Goal: Task Accomplishment & Management: Manage account settings

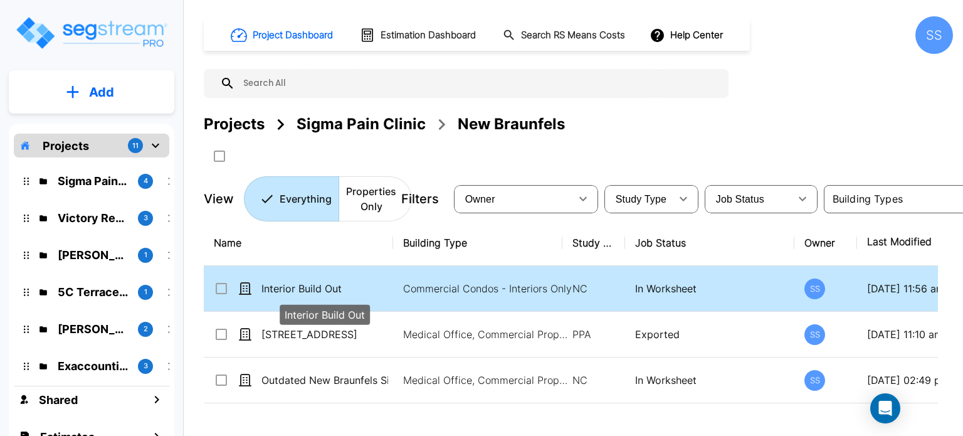
click at [291, 284] on p "Interior Build Out" at bounding box center [325, 288] width 127 height 15
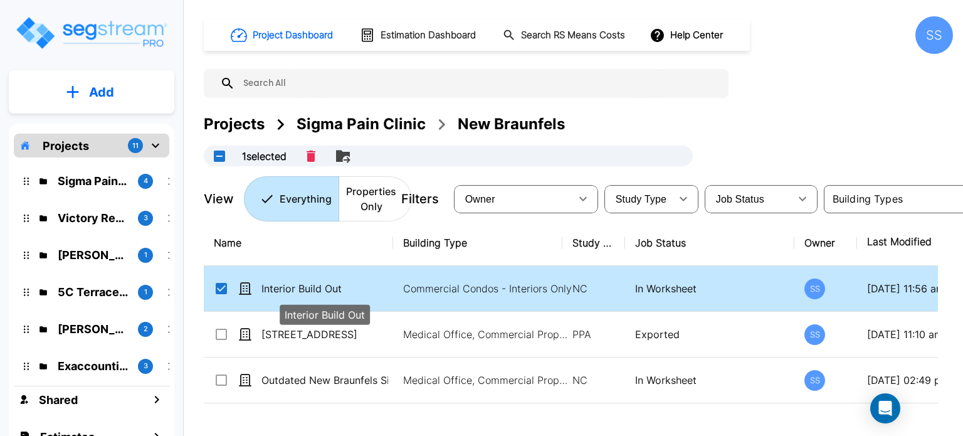
checkbox input "true"
click at [291, 284] on p "Interior Build Out" at bounding box center [325, 288] width 127 height 15
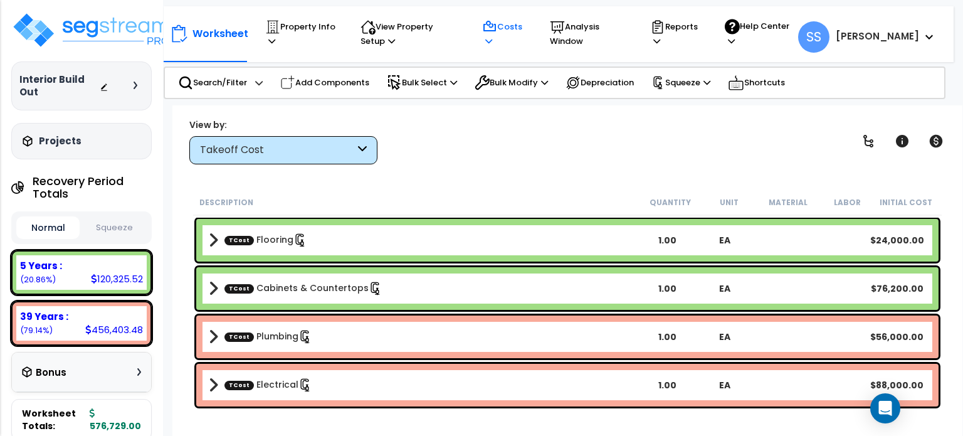
click at [497, 31] on icon at bounding box center [489, 26] width 15 height 15
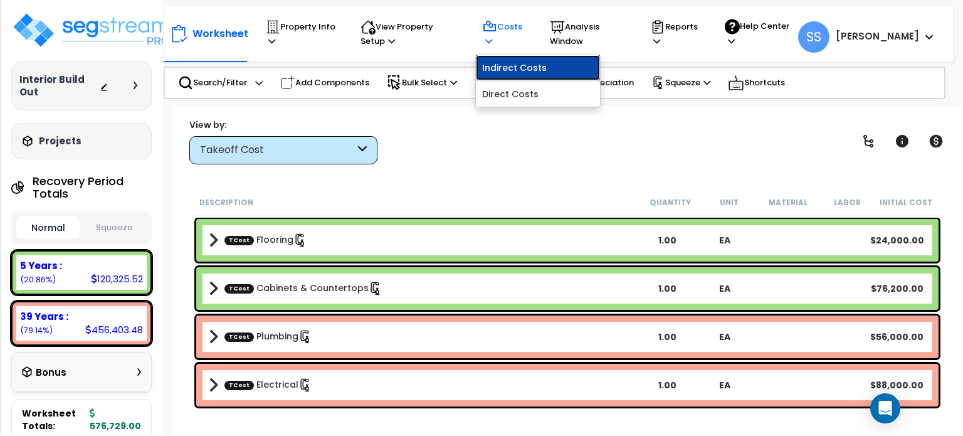
click at [514, 68] on link "Indirect Costs" at bounding box center [538, 67] width 124 height 25
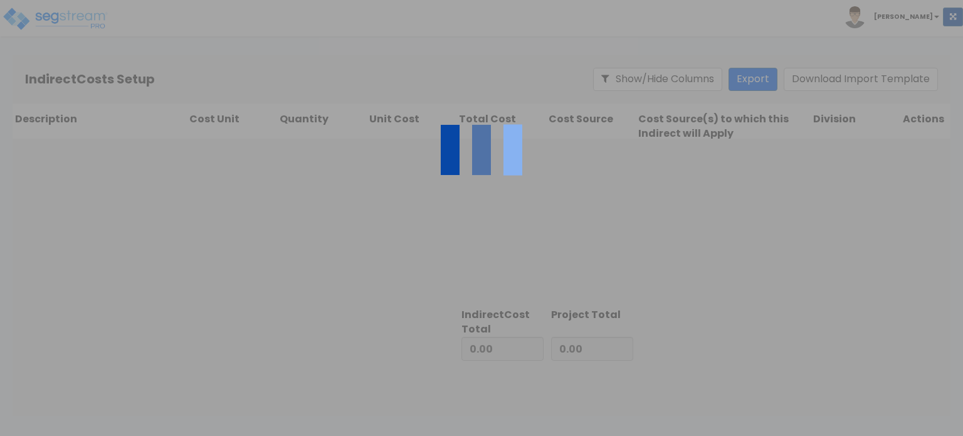
type input "509,000.00"
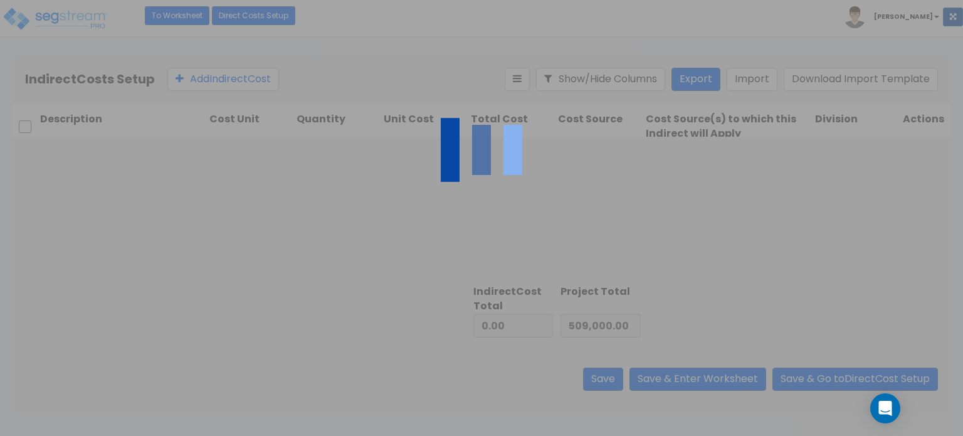
type input "67,729.00"
type input "576,729.00"
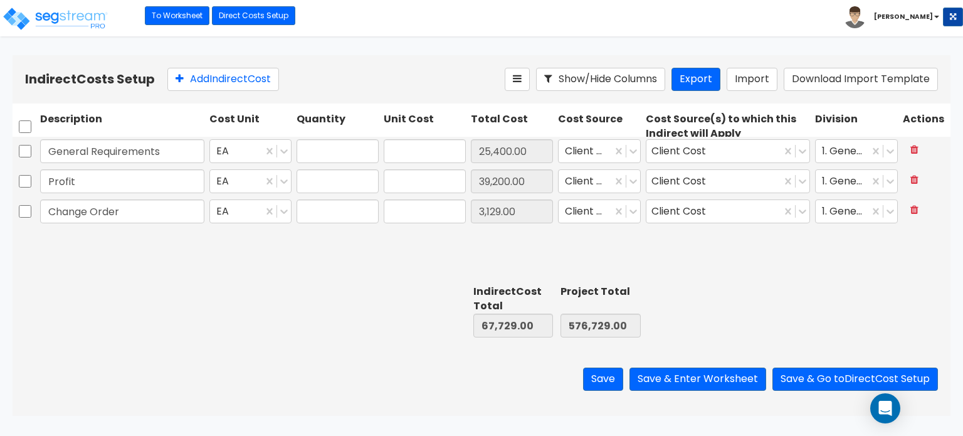
type input "1.00"
type input "25,400.00"
type input "1.00"
type input "39,200.00"
type input "1.00"
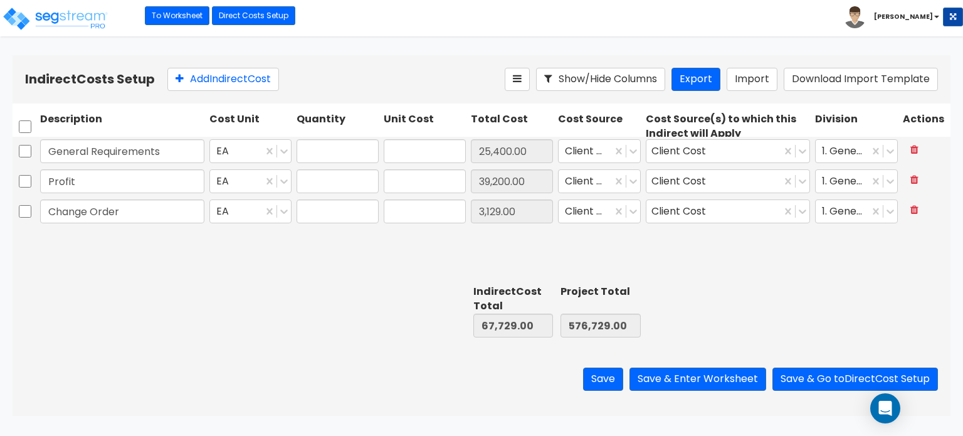
type input "3,129.00"
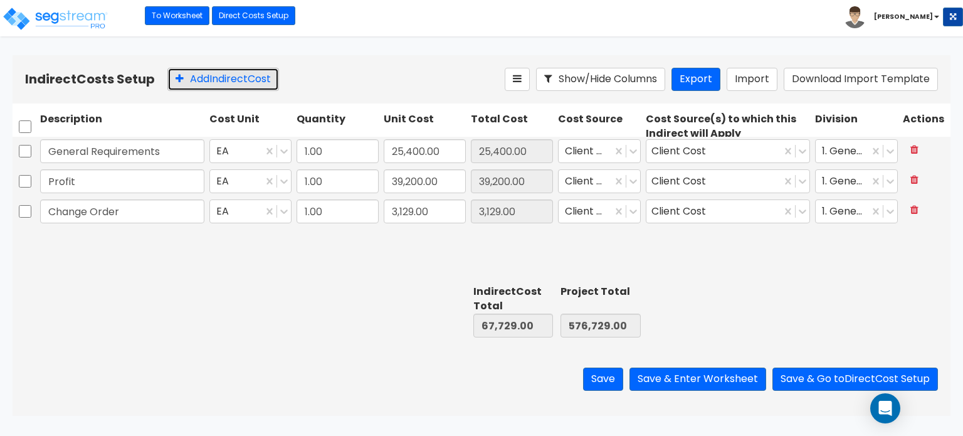
click at [198, 88] on button "Add Indirect Cost" at bounding box center [223, 79] width 112 height 23
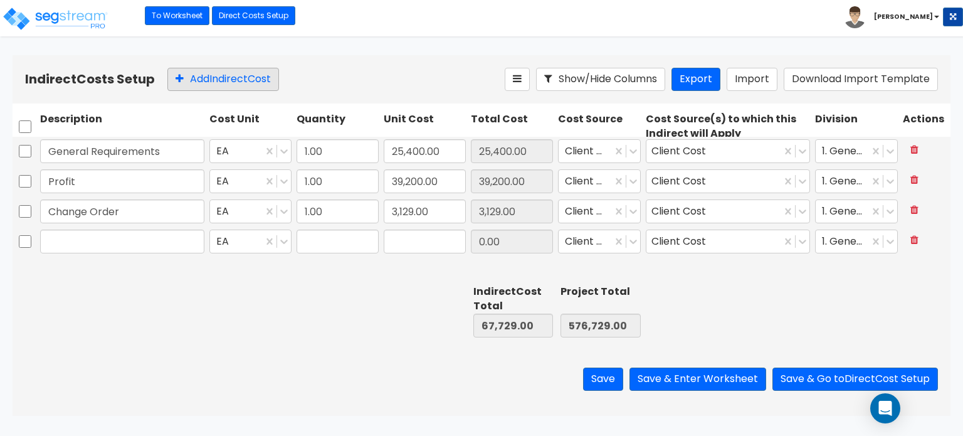
type input "1.00"
click at [416, 235] on input "0" at bounding box center [425, 242] width 82 height 24
paste input "22,099"
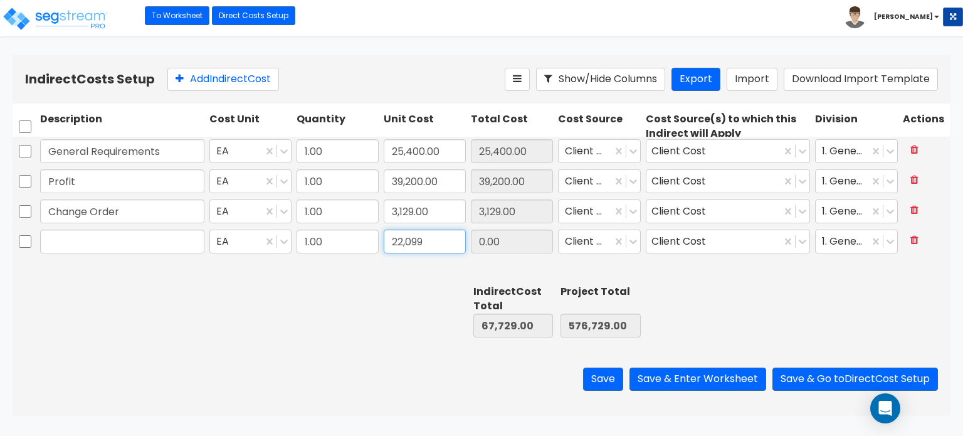
type input "22,099"
type input "89,828.00"
type input "598,828.00"
type input "22,099.00"
click at [51, 240] on input "text" at bounding box center [122, 242] width 164 height 24
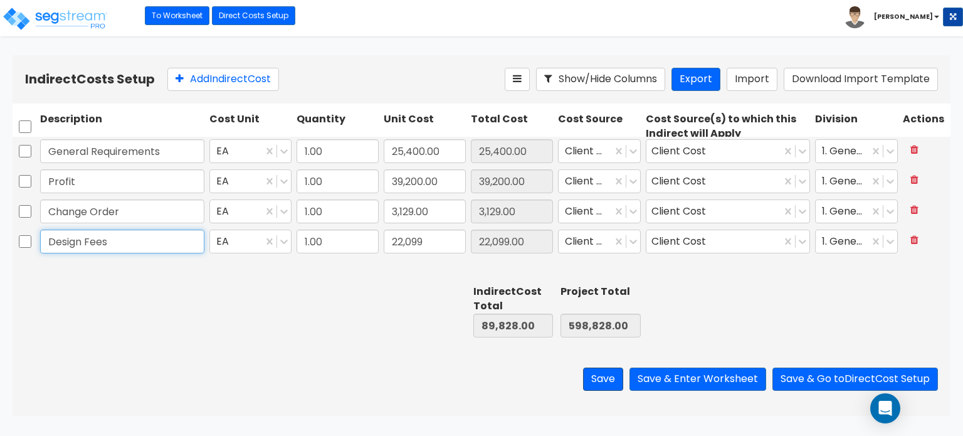
type input "Design Fees"
click at [596, 386] on button "Save" at bounding box center [603, 378] width 40 height 23
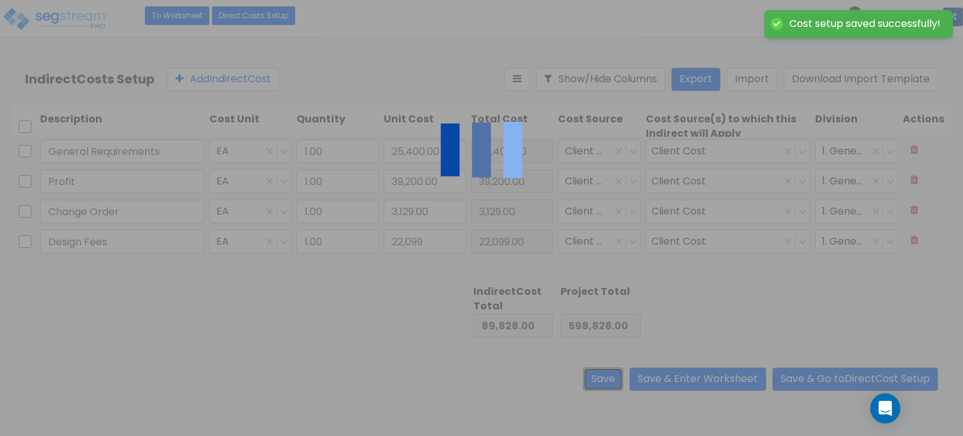
type input "22,099.00"
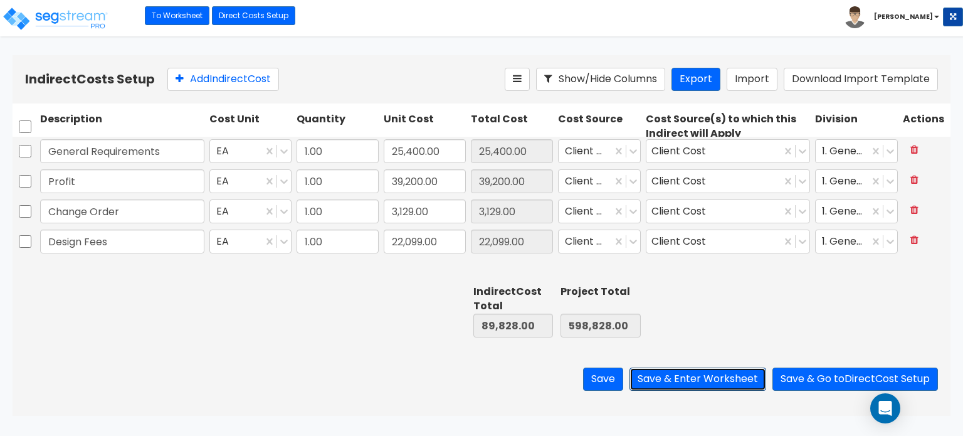
click at [712, 378] on button "Save & Enter Worksheet" at bounding box center [698, 378] width 137 height 23
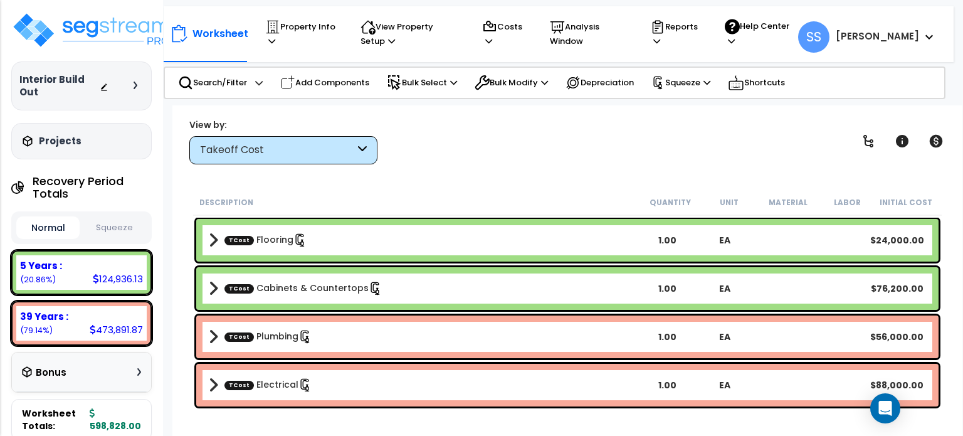
click at [129, 230] on button "Squeeze" at bounding box center [114, 228] width 63 height 22
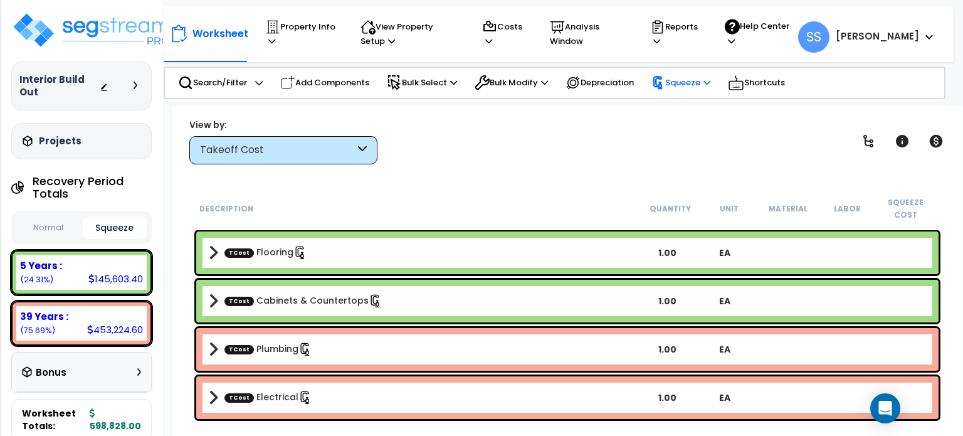
click at [717, 88] on div "Squeeze Re-squeeze Reset Squeeze Show Advanced" at bounding box center [681, 83] width 73 height 26
click at [706, 85] on p "Squeeze" at bounding box center [681, 83] width 59 height 14
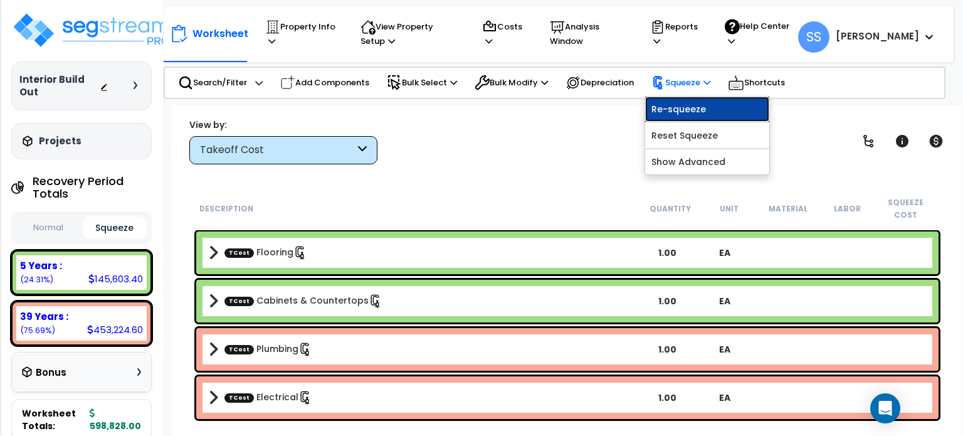
click at [706, 100] on link "Re-squeeze" at bounding box center [707, 109] width 124 height 25
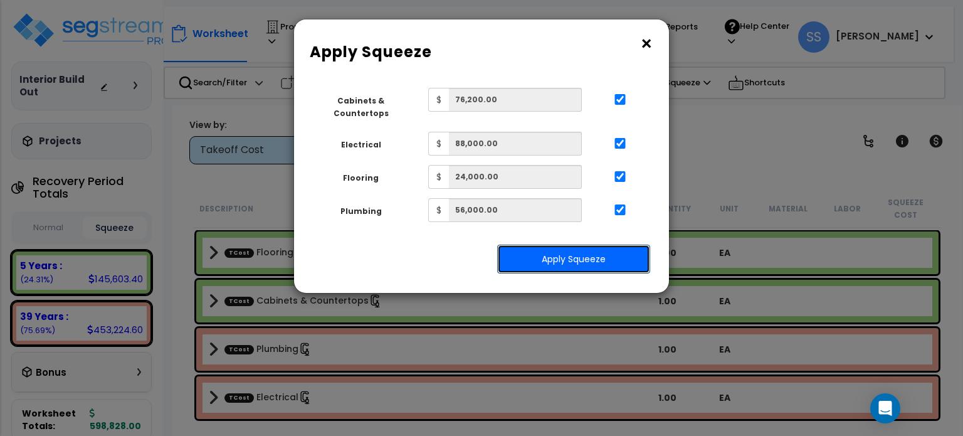
click at [589, 253] on button "Apply Squeeze" at bounding box center [573, 259] width 153 height 29
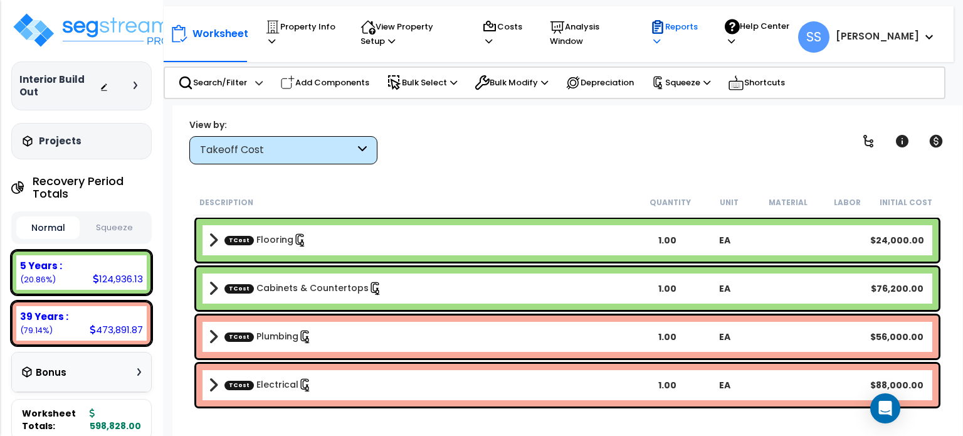
click at [701, 29] on p "Reports" at bounding box center [675, 33] width 51 height 29
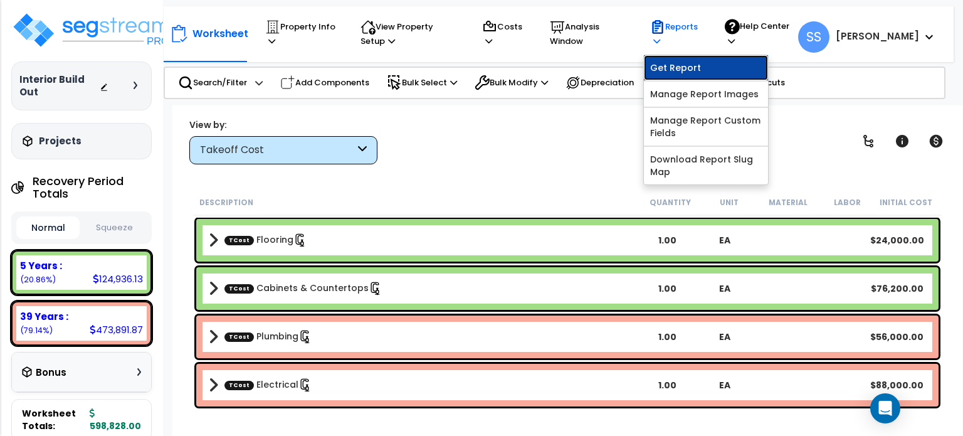
click at [711, 61] on link "Get Report" at bounding box center [706, 67] width 124 height 25
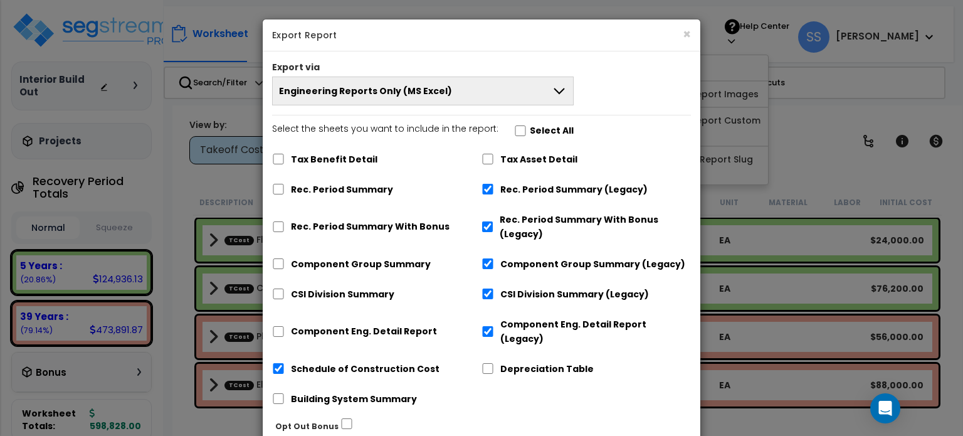
click at [369, 72] on div "Export via" at bounding box center [482, 69] width 438 height 16
click at [374, 85] on span "Engineering Reports Only (MS Excel)" at bounding box center [365, 91] width 173 height 13
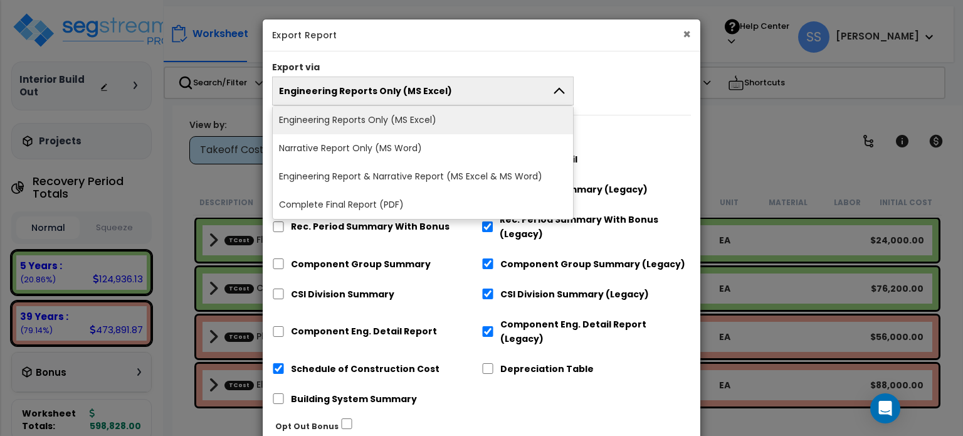
click at [687, 34] on button "×" at bounding box center [687, 34] width 8 height 13
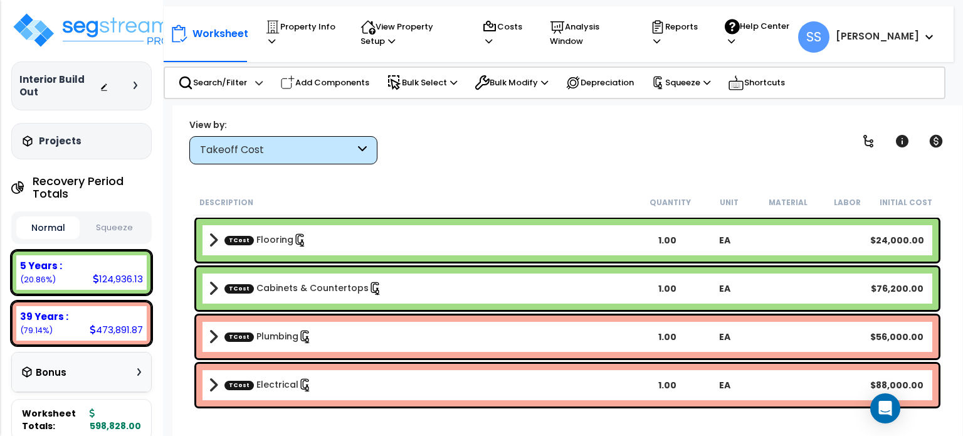
click at [43, 50] on div "Interior Build Out Depreciable Tax Basis : $577,000.00 Placed-In-Service Date :…" at bounding box center [81, 85] width 140 height 148
click at [77, 26] on img at bounding box center [92, 30] width 163 height 38
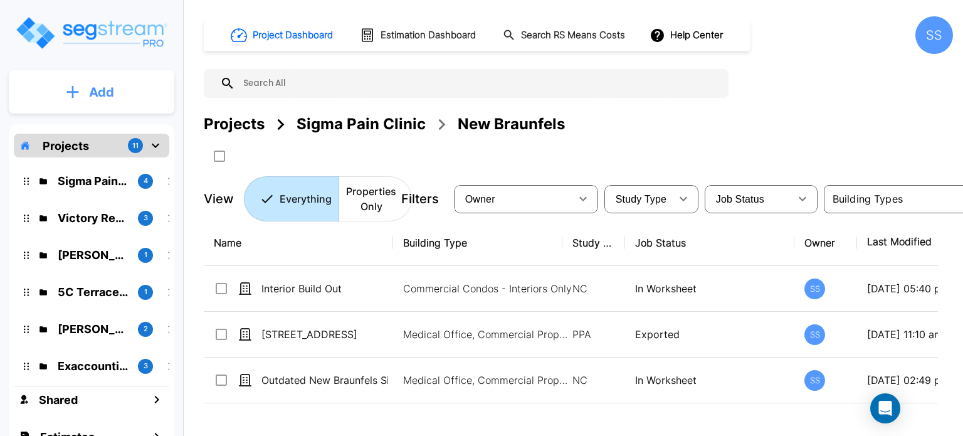
click at [130, 90] on button "Add" at bounding box center [92, 92] width 166 height 36
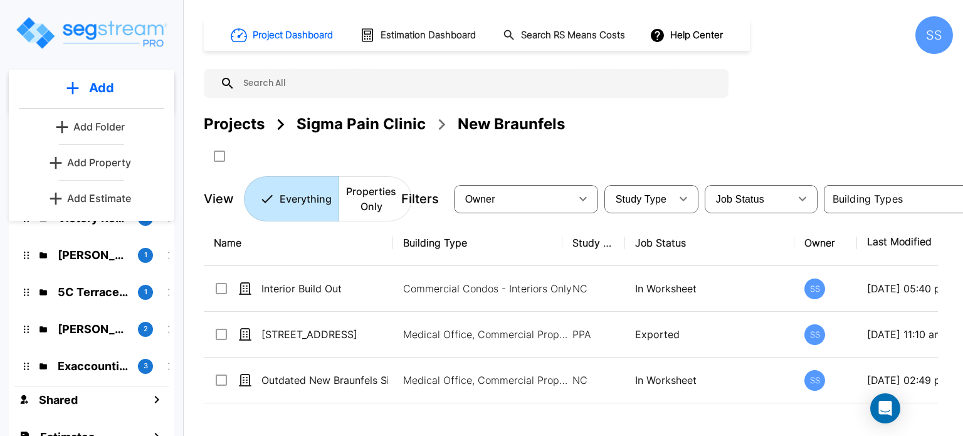
click at [114, 126] on p "Add Folder" at bounding box center [98, 126] width 51 height 15
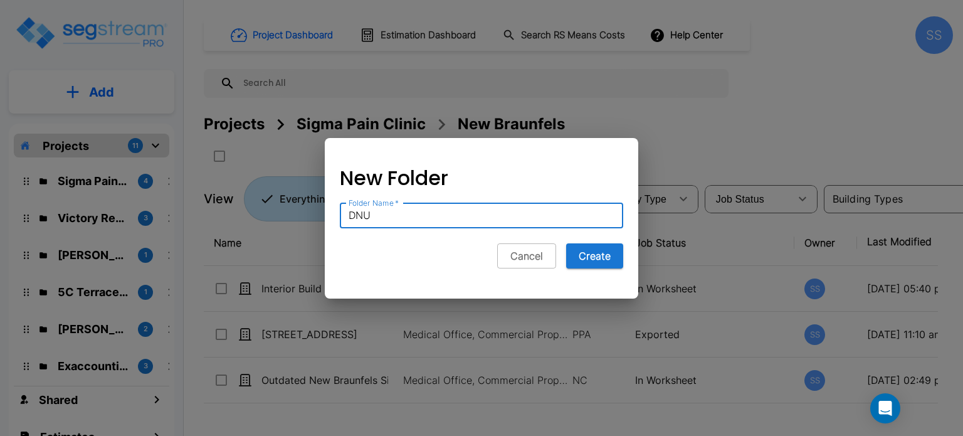
type input "DNU"
click at [566, 243] on button "Create" at bounding box center [594, 255] width 57 height 25
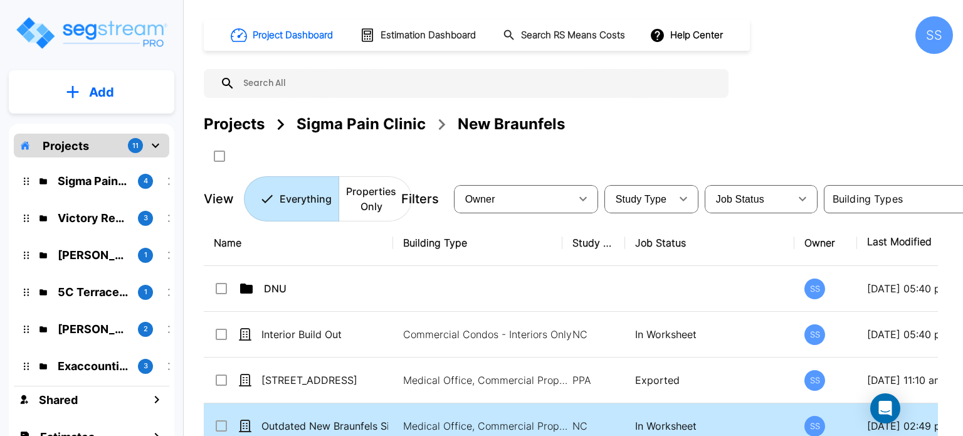
click at [223, 423] on input "select row Outdated New Braunfels Sigma Pain Clinic_template" at bounding box center [220, 423] width 13 height 11
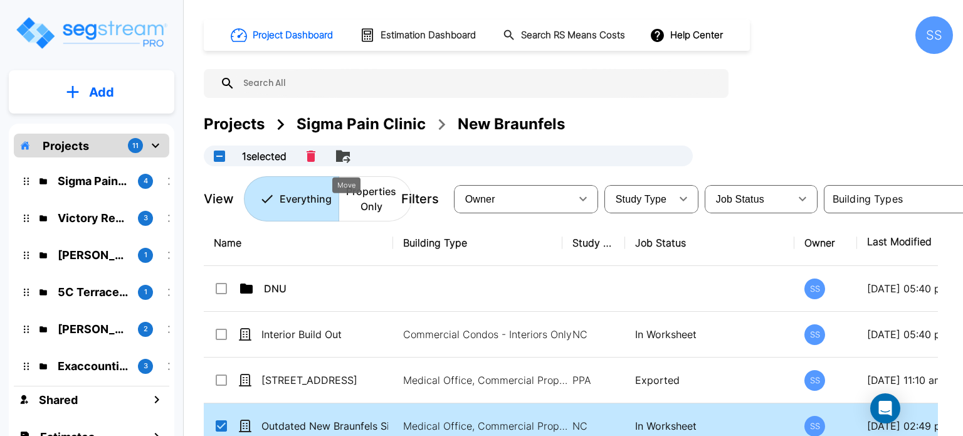
click at [351, 149] on icon "Move" at bounding box center [343, 156] width 15 height 15
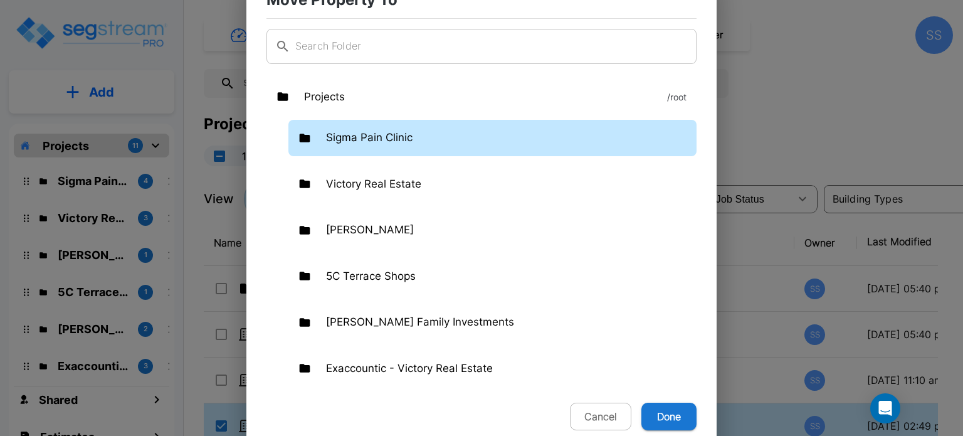
click at [393, 129] on div "Sigma Pain Clinic" at bounding box center [492, 138] width 408 height 36
click at [376, 143] on p "Sigma Pain Clinic" at bounding box center [369, 138] width 87 height 16
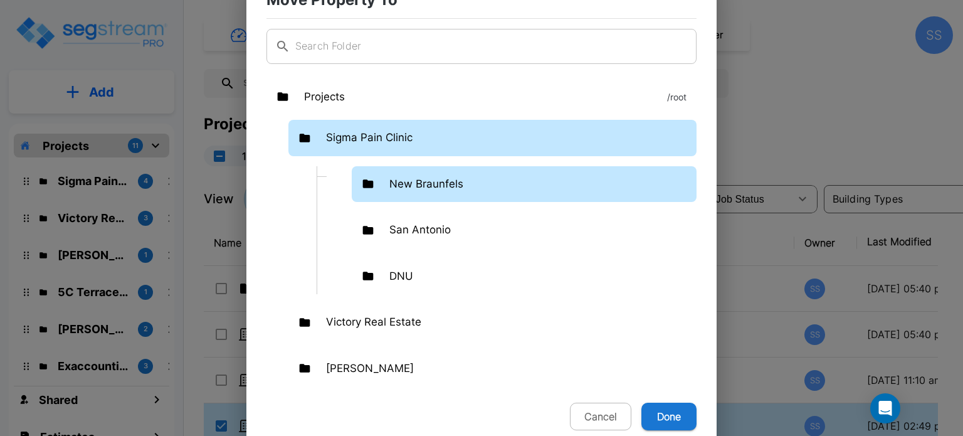
click at [408, 185] on p "New Braunfels" at bounding box center [426, 184] width 74 height 16
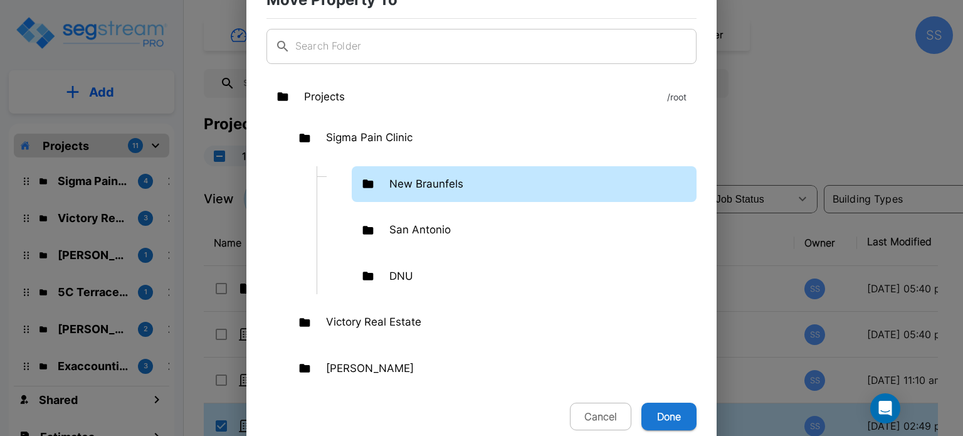
click at [408, 185] on p "New Braunfels" at bounding box center [426, 184] width 74 height 16
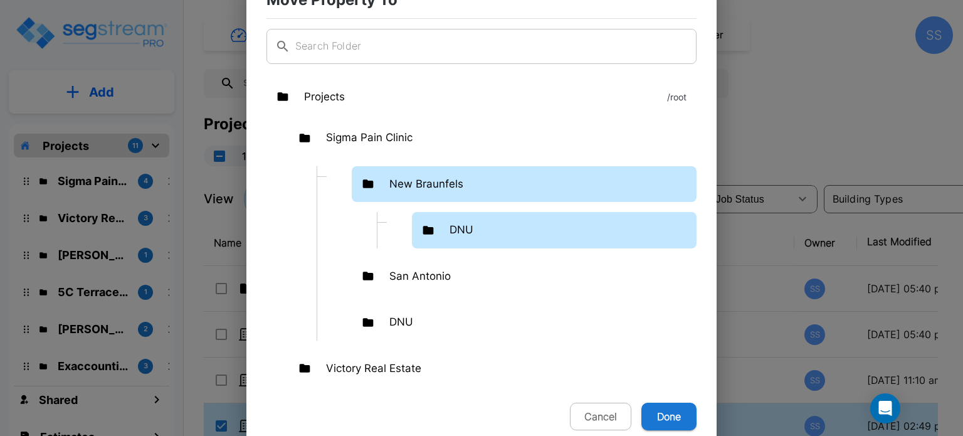
click at [455, 236] on p "DNU" at bounding box center [462, 230] width 24 height 16
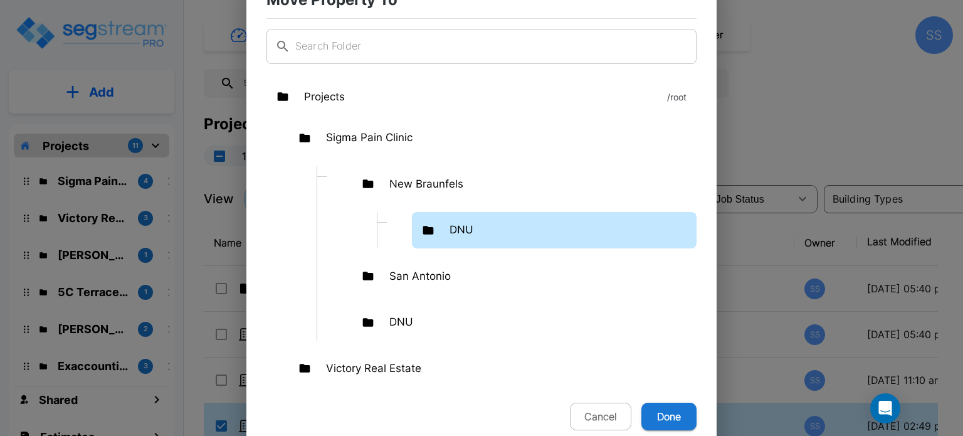
click at [455, 236] on p "DNU" at bounding box center [462, 230] width 24 height 16
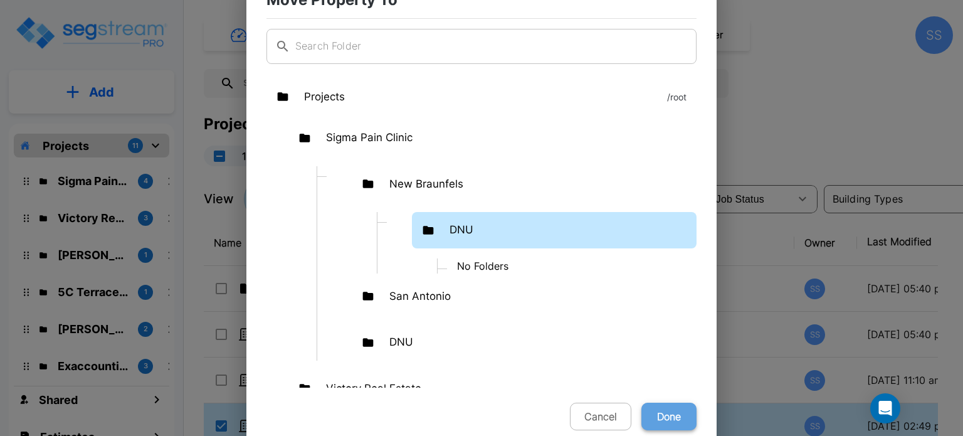
click at [675, 414] on button "Done" at bounding box center [669, 417] width 55 height 28
checkbox input "false"
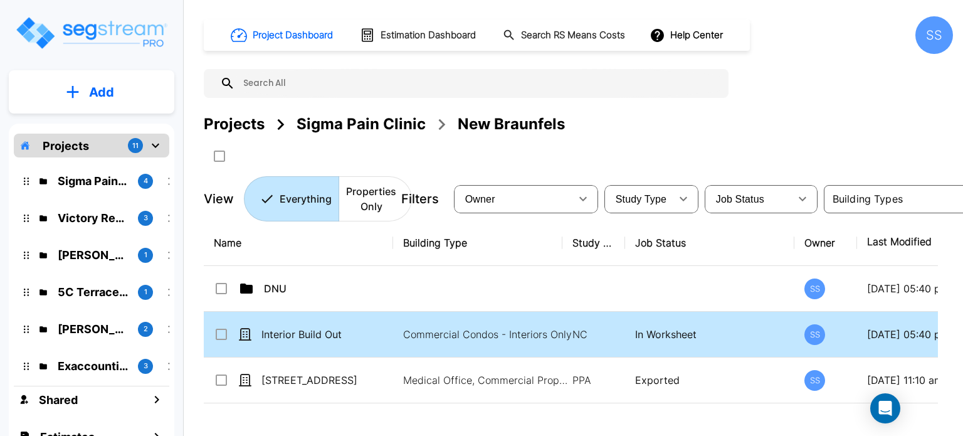
click at [332, 334] on p "Interior Build Out" at bounding box center [325, 334] width 127 height 15
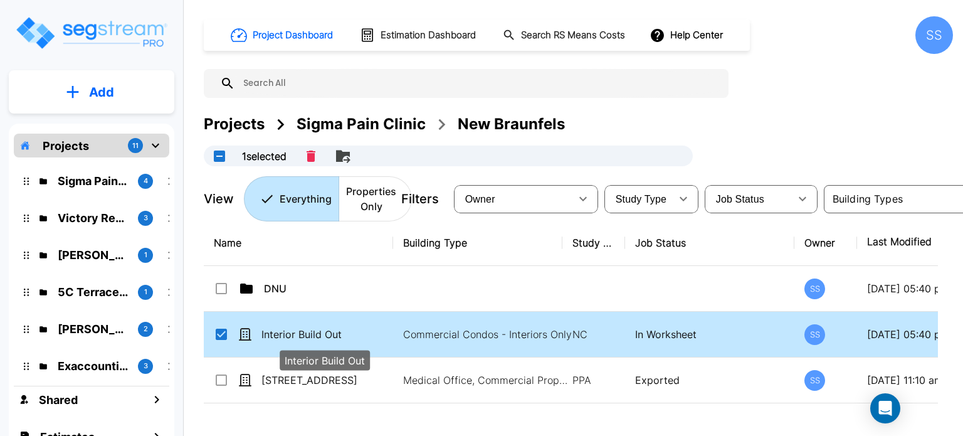
click at [333, 333] on p "Interior Build Out" at bounding box center [325, 334] width 127 height 15
checkbox input "false"
click at [333, 333] on p "Interior Build Out" at bounding box center [325, 334] width 127 height 15
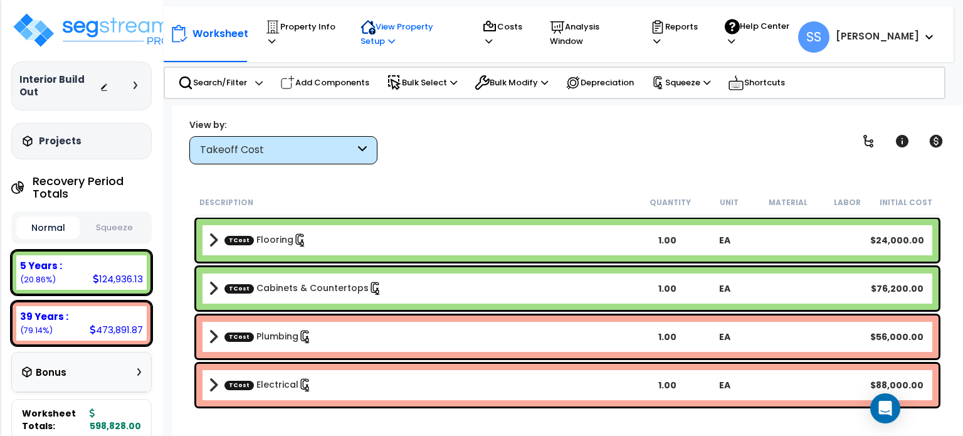
click at [395, 29] on p "View Property Setup" at bounding box center [409, 33] width 97 height 29
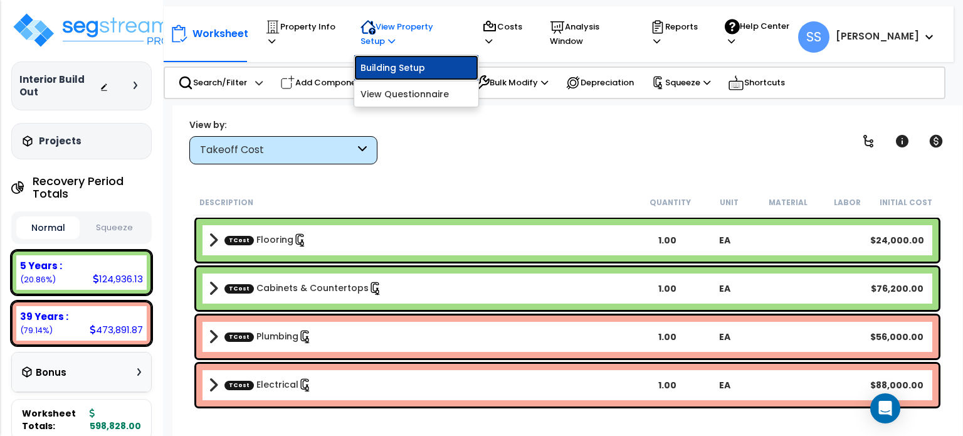
click at [407, 70] on link "Building Setup" at bounding box center [416, 67] width 124 height 25
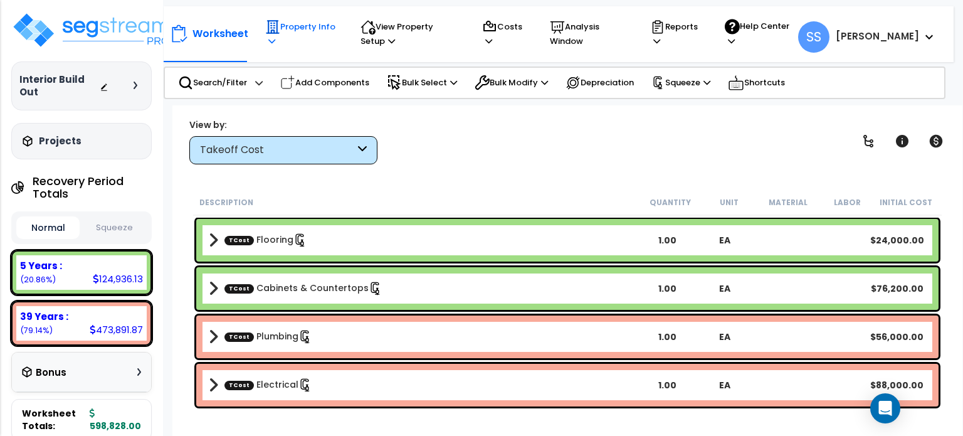
click at [315, 34] on p "Property Info" at bounding box center [300, 33] width 71 height 29
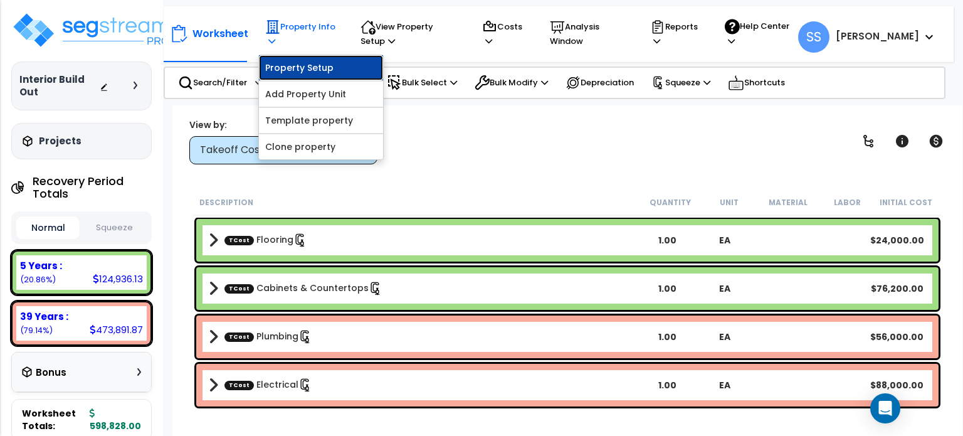
click at [316, 60] on link "Property Setup" at bounding box center [321, 67] width 124 height 25
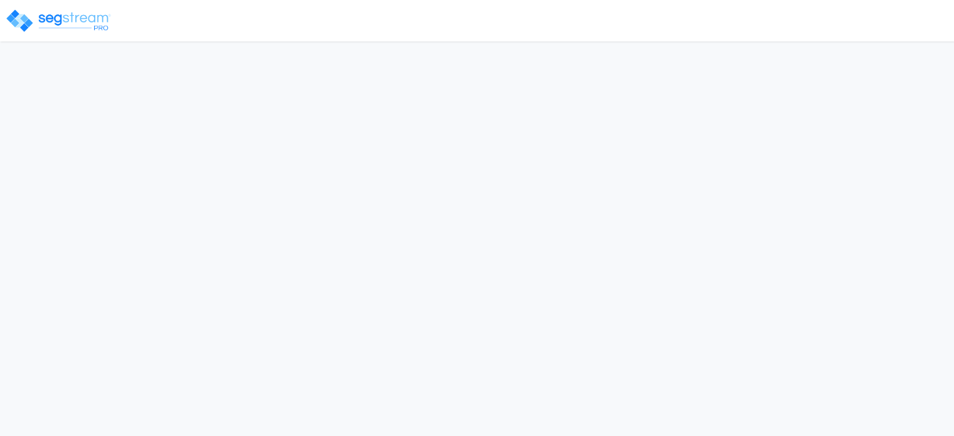
select select "2024"
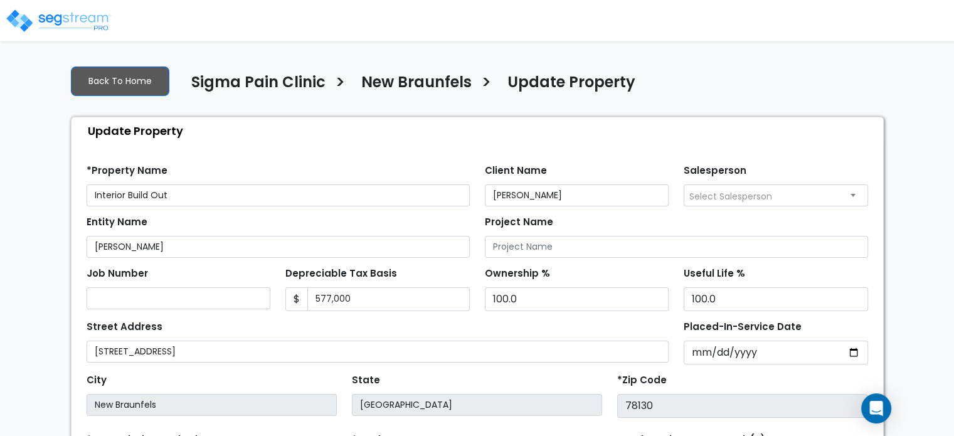
drag, startPoint x: 193, startPoint y: 194, endPoint x: 101, endPoint y: 192, distance: 91.6
click at [101, 192] on input "Interior Build Out" at bounding box center [278, 195] width 383 height 22
click at [90, 193] on input "Interior Build Out" at bounding box center [278, 195] width 383 height 22
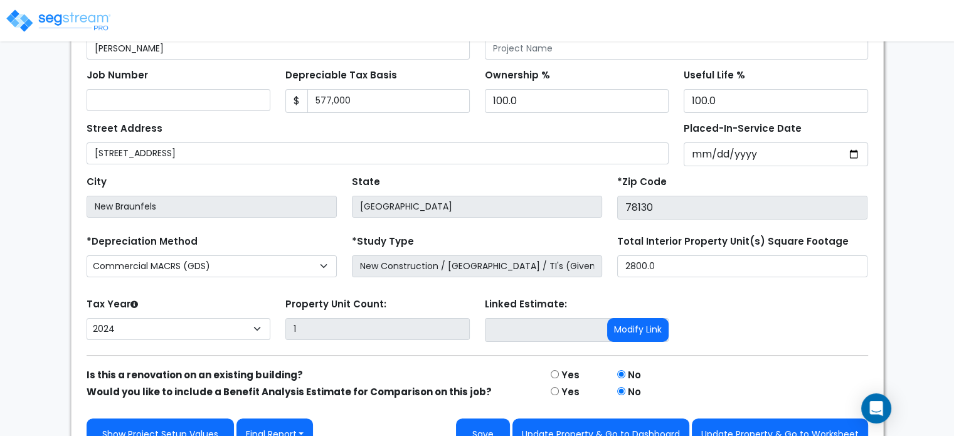
scroll to position [221, 0]
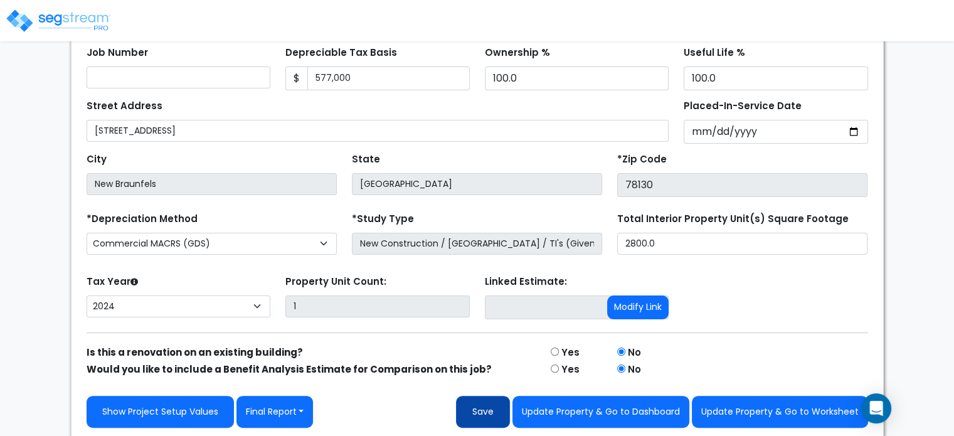
type input "741 Generations Drive Interior Build Out"
click at [492, 408] on button "Save" at bounding box center [483, 412] width 54 height 32
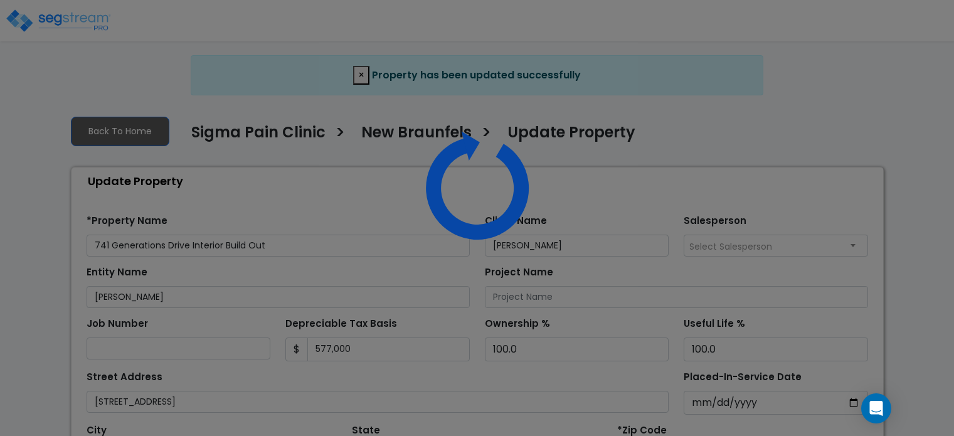
select select "2024"
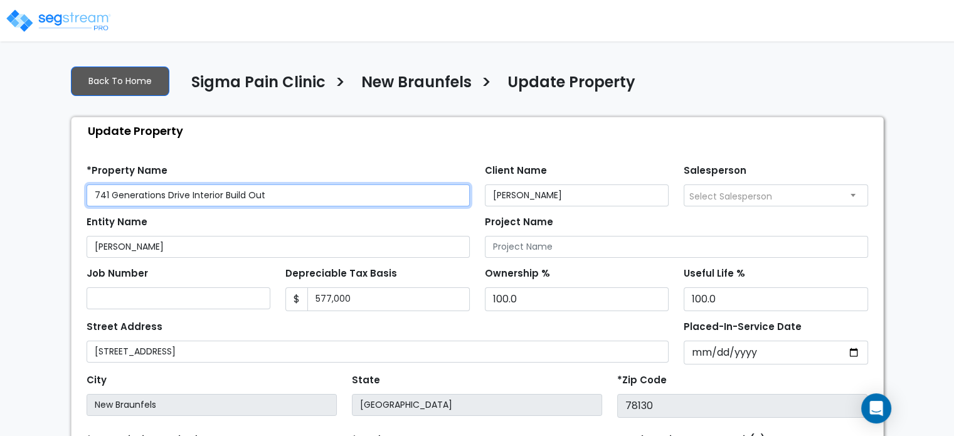
scroll to position [221, 0]
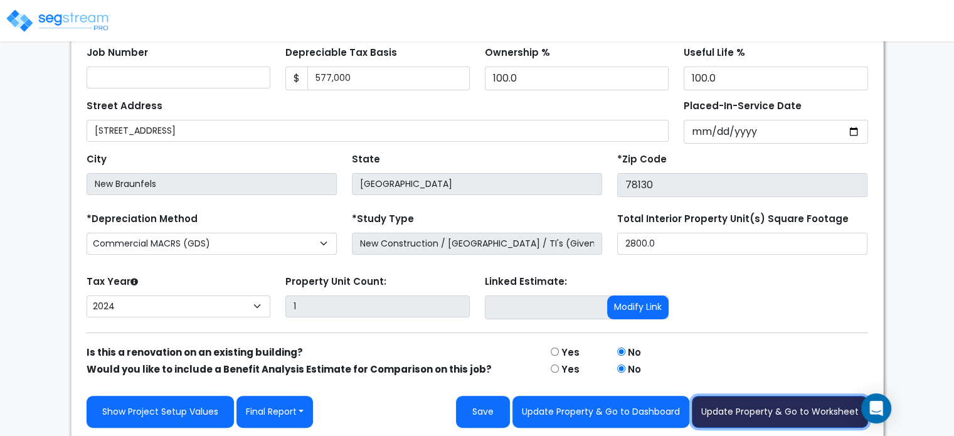
click at [771, 407] on button "Update Property & Go to Worksheet" at bounding box center [780, 412] width 176 height 32
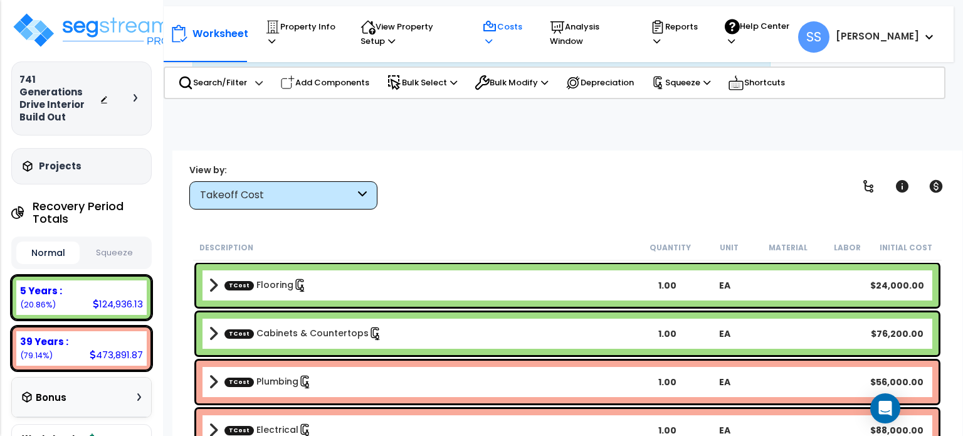
click at [497, 23] on icon at bounding box center [489, 26] width 15 height 15
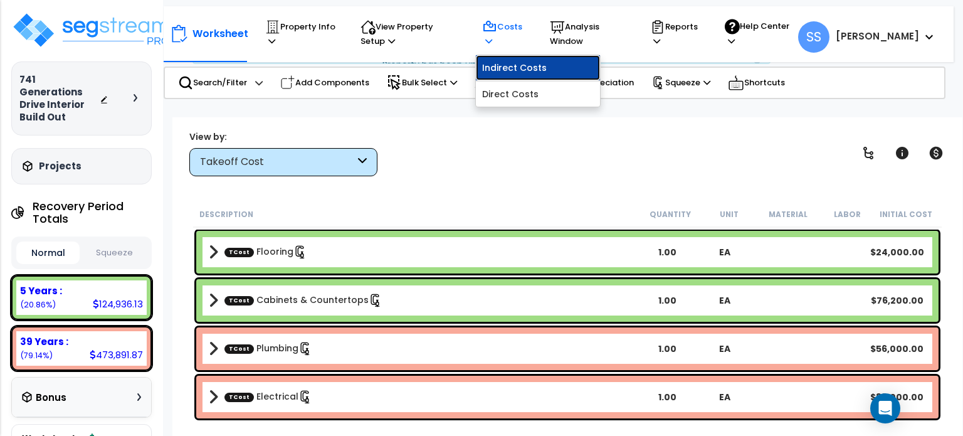
click at [544, 71] on link "Indirect Costs" at bounding box center [538, 67] width 124 height 25
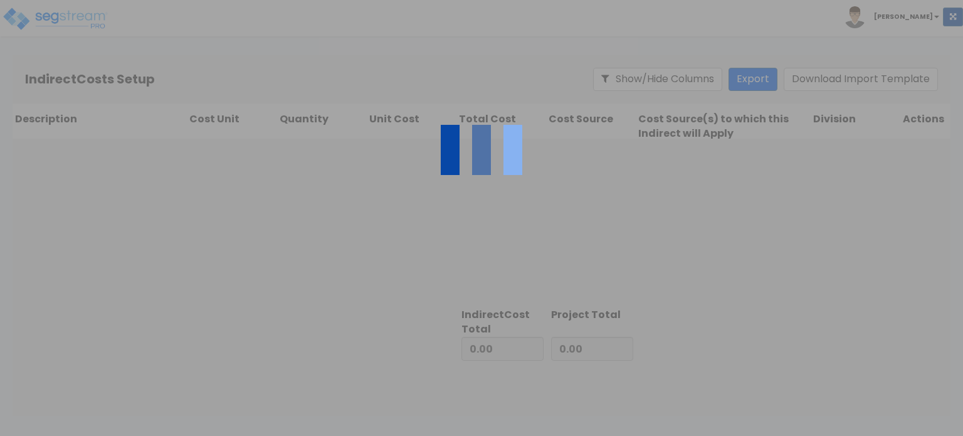
type input "509,000.00"
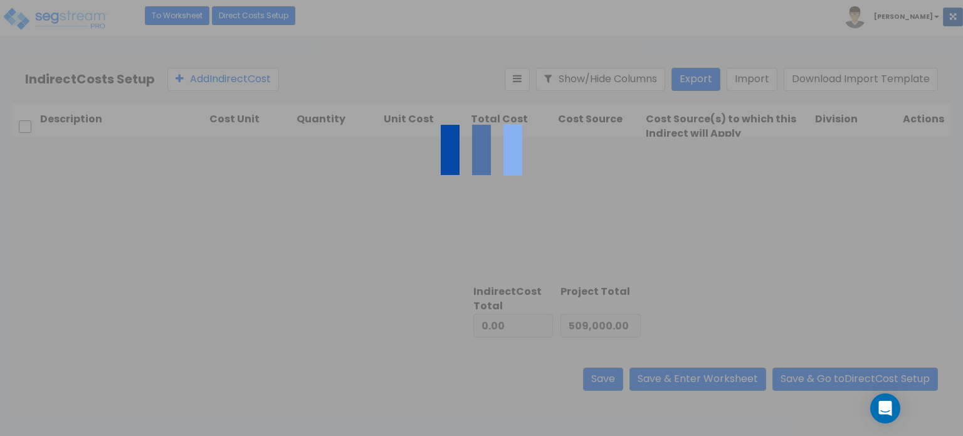
type input "89,828.00"
type input "598,828.00"
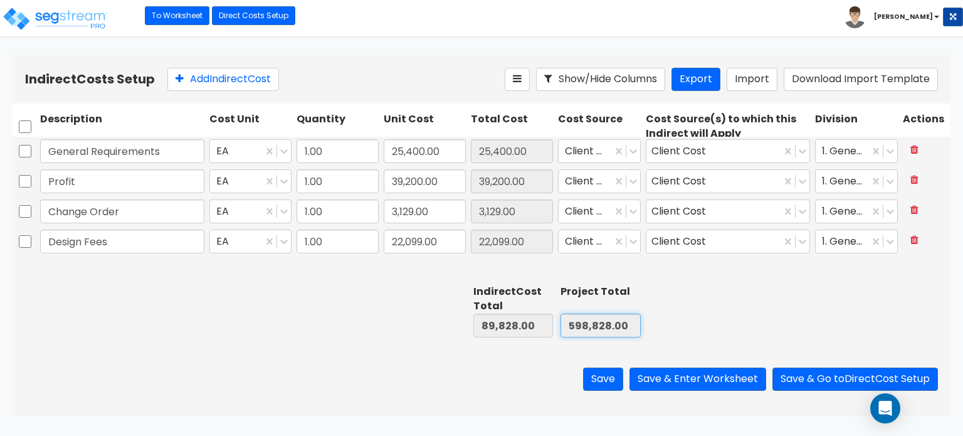
drag, startPoint x: 569, startPoint y: 324, endPoint x: 647, endPoint y: 335, distance: 78.5
click at [647, 335] on div "Indirect Cost Total 89,828.00 Project Total 598,828.00" at bounding box center [482, 311] width 938 height 63
click at [702, 383] on button "Save & Enter Worksheet" at bounding box center [698, 378] width 137 height 23
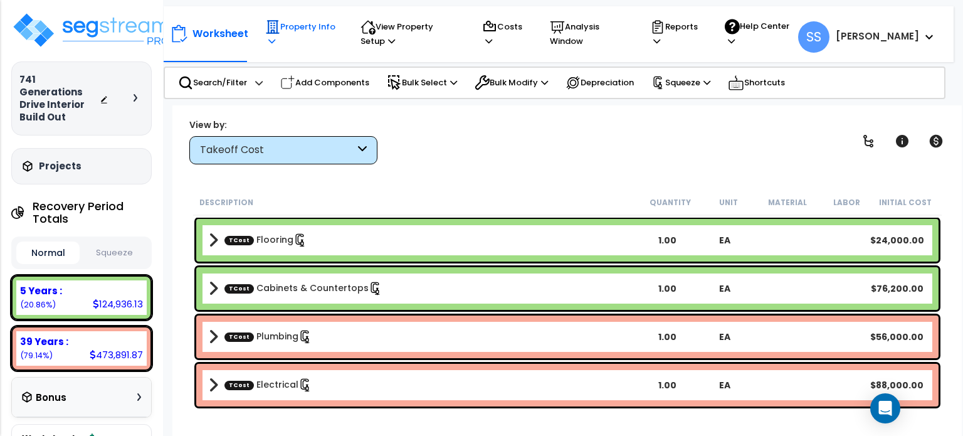
click at [325, 27] on p "Property Info" at bounding box center [300, 33] width 71 height 29
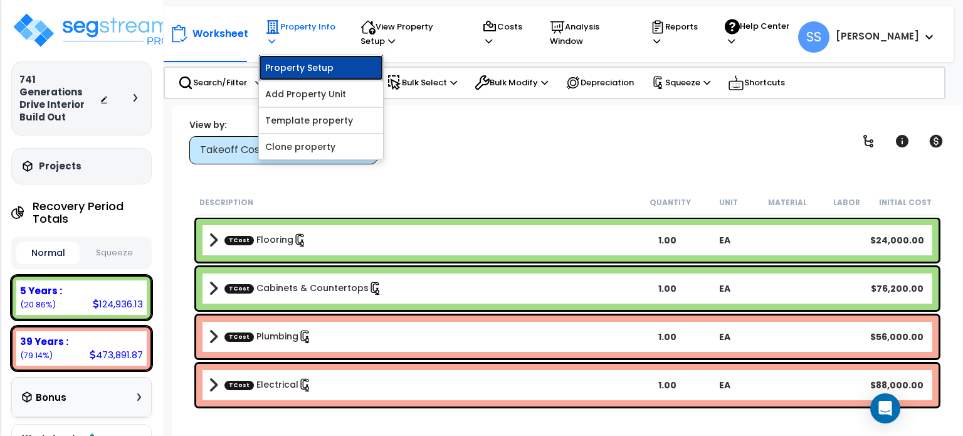
click at [319, 62] on link "Property Setup" at bounding box center [321, 67] width 124 height 25
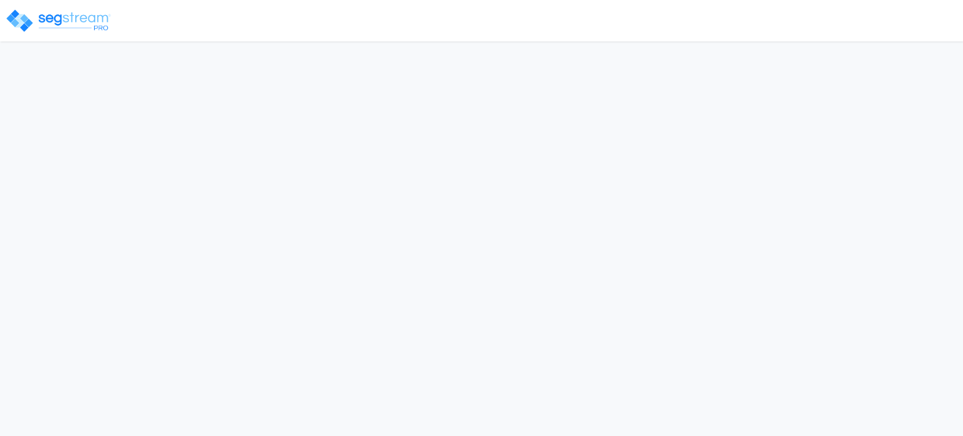
select select "2024"
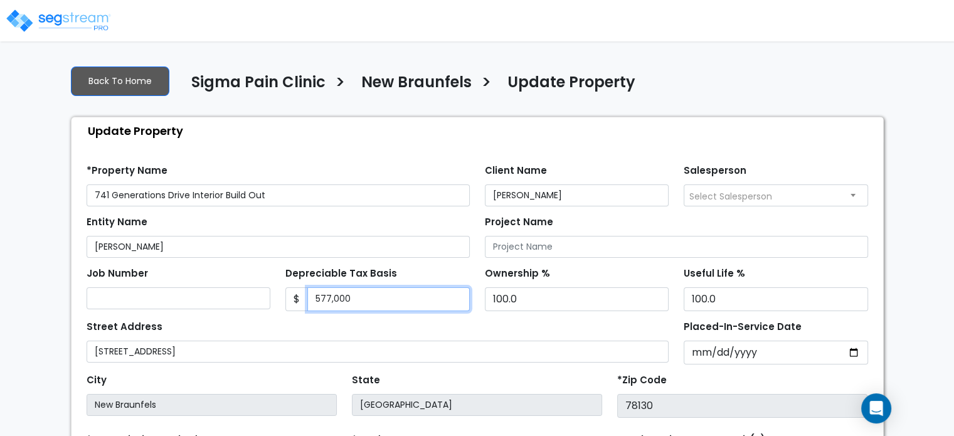
drag, startPoint x: 447, startPoint y: 296, endPoint x: 288, endPoint y: 285, distance: 159.0
click at [288, 285] on div "Depreciable Tax Basis $ 577,000" at bounding box center [377, 287] width 184 height 47
paste input "text"
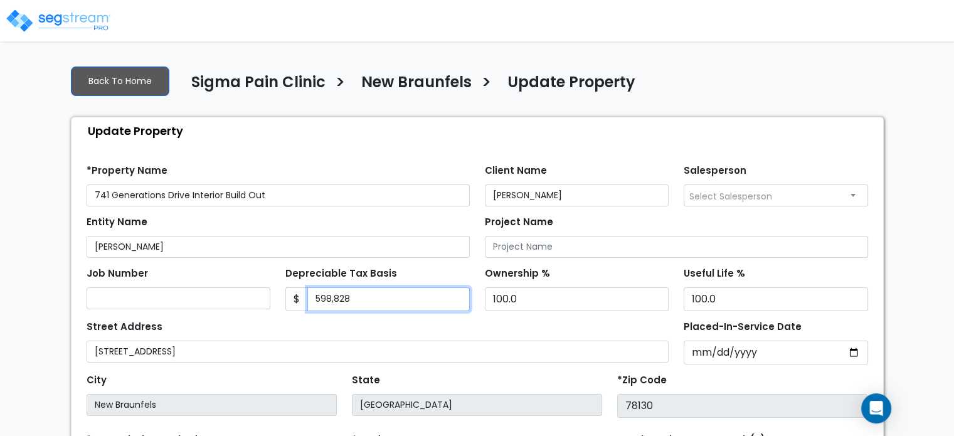
type input "598,828"
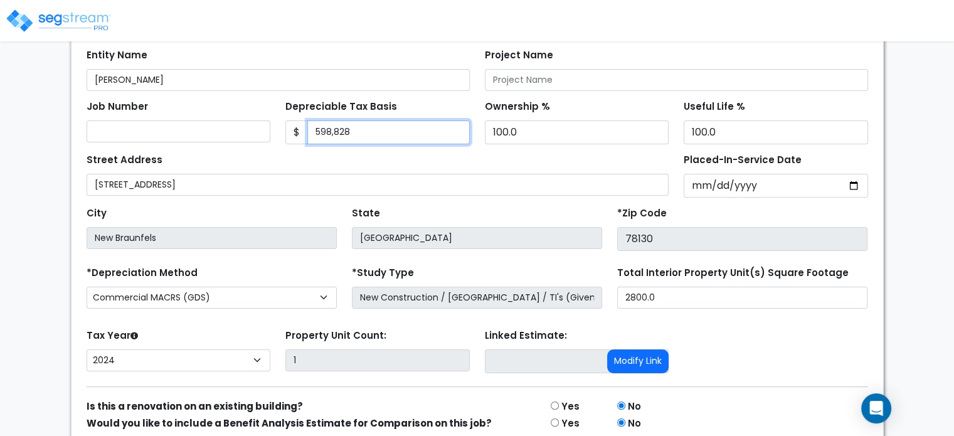
scroll to position [221, 0]
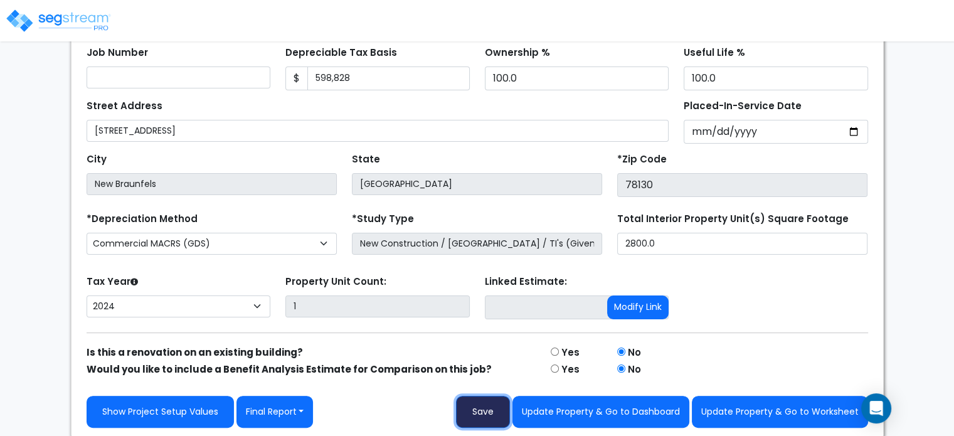
click at [478, 404] on button "Save" at bounding box center [483, 412] width 54 height 32
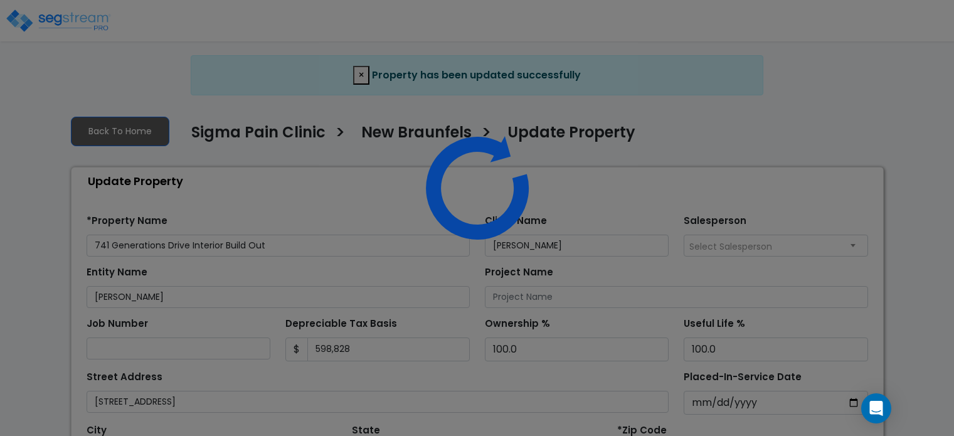
select select "2024"
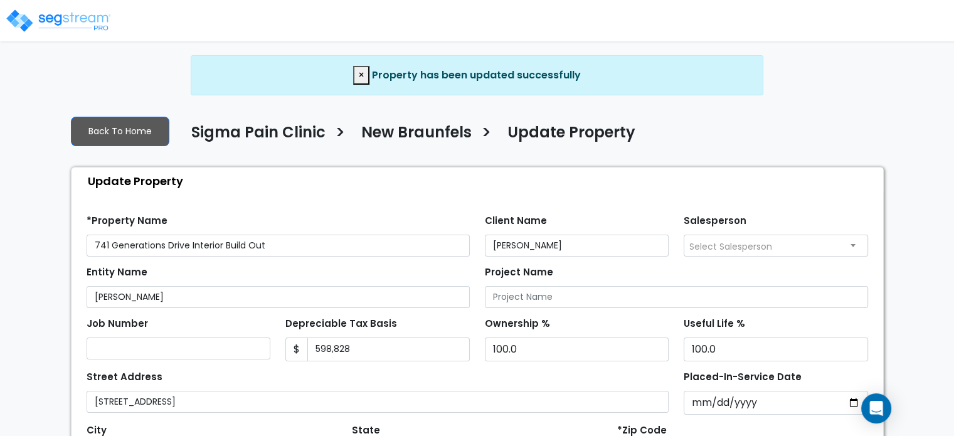
scroll to position [270, 0]
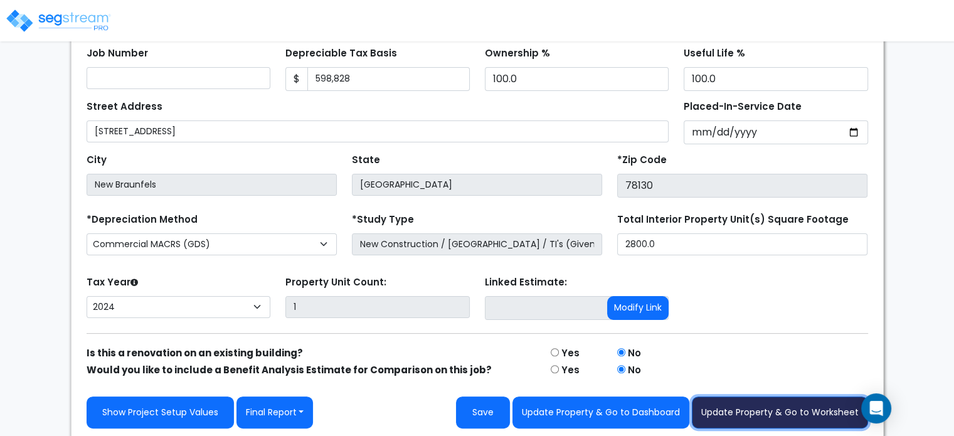
click at [769, 409] on button "Update Property & Go to Worksheet" at bounding box center [780, 412] width 176 height 32
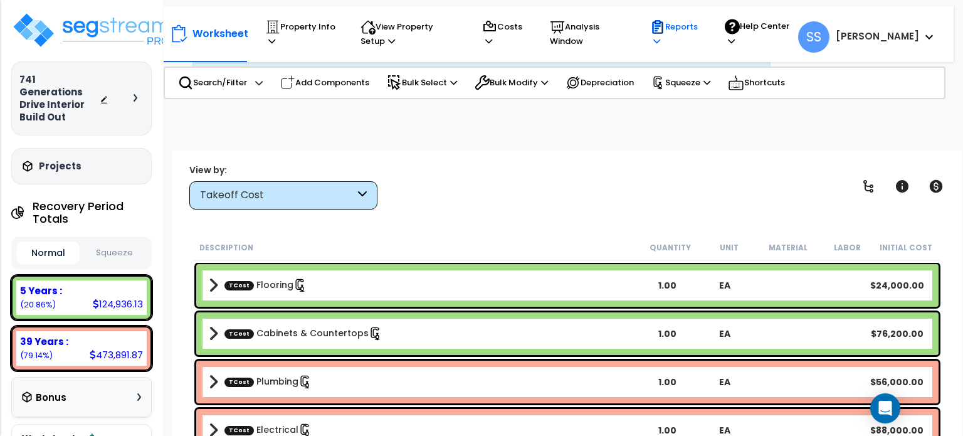
click at [701, 36] on p "Reports" at bounding box center [675, 33] width 51 height 29
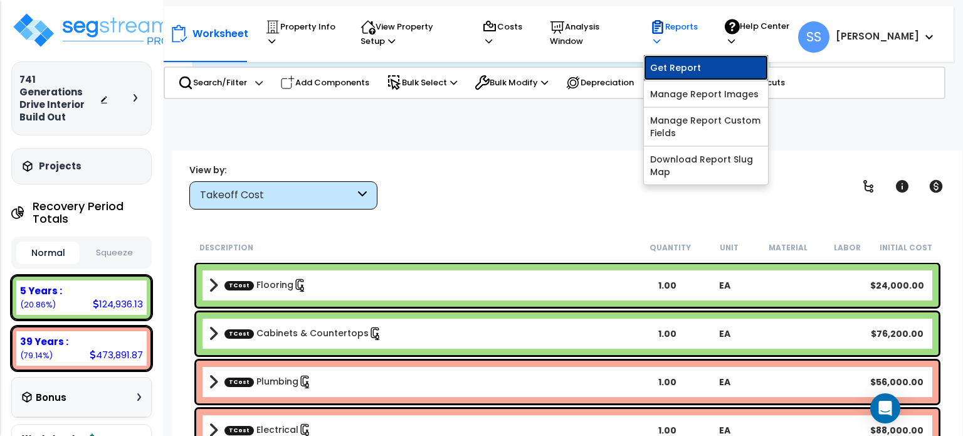
click at [719, 63] on link "Get Report" at bounding box center [706, 67] width 124 height 25
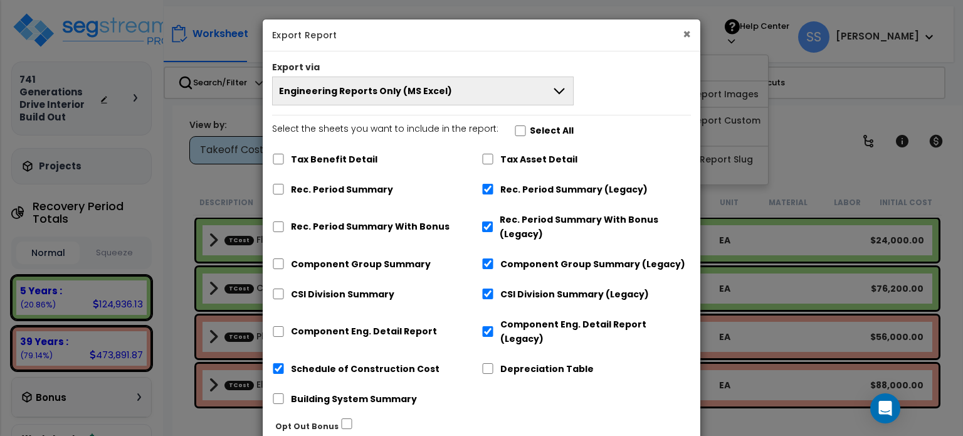
click at [687, 32] on button "×" at bounding box center [687, 34] width 8 height 13
